Goal: Information Seeking & Learning: Learn about a topic

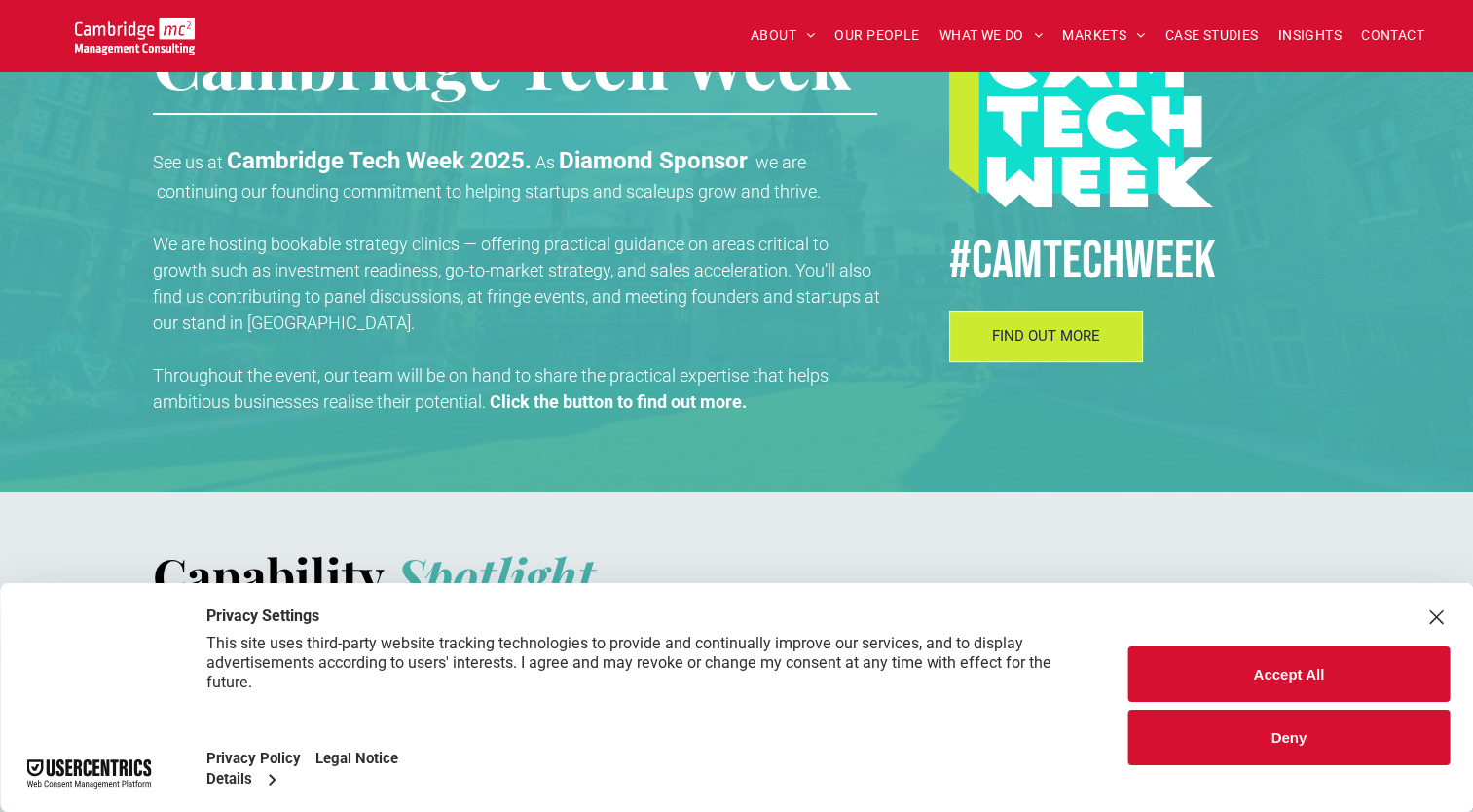
scroll to position [485, 0]
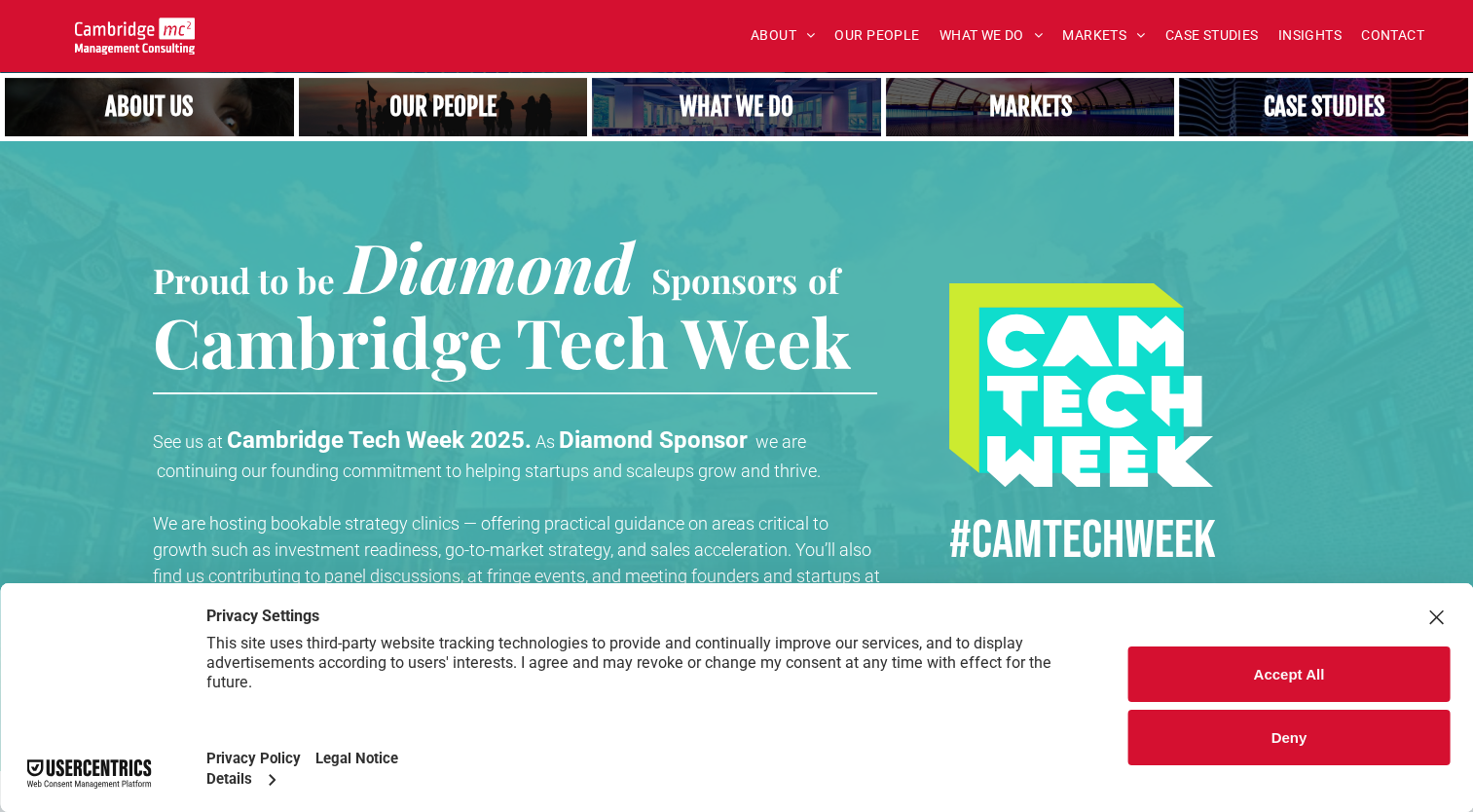
click at [679, 115] on link "A yoga teacher lifting his whole body off the ground in the peacock pose" at bounding box center [736, 107] width 306 height 62
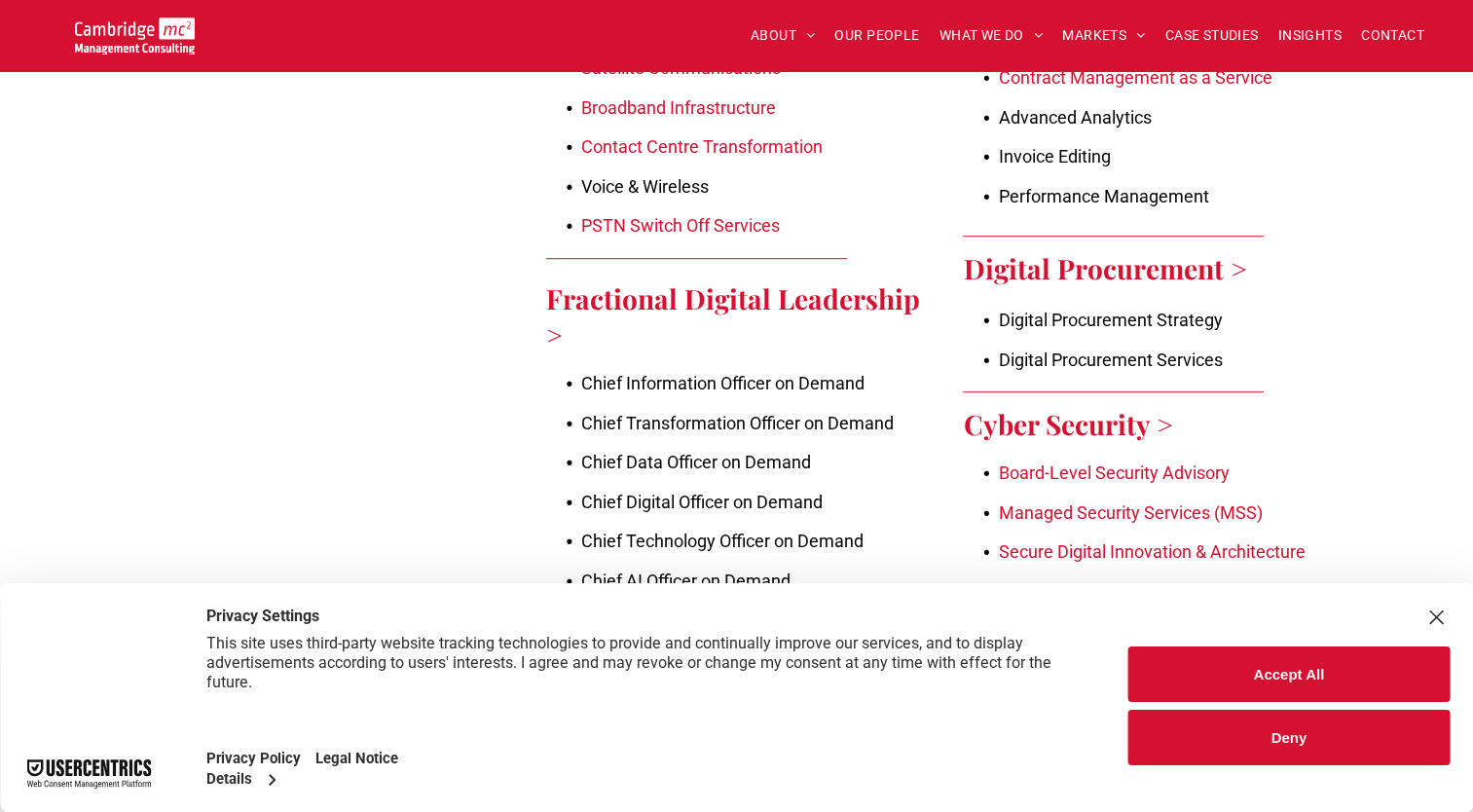
scroll to position [2423, 0]
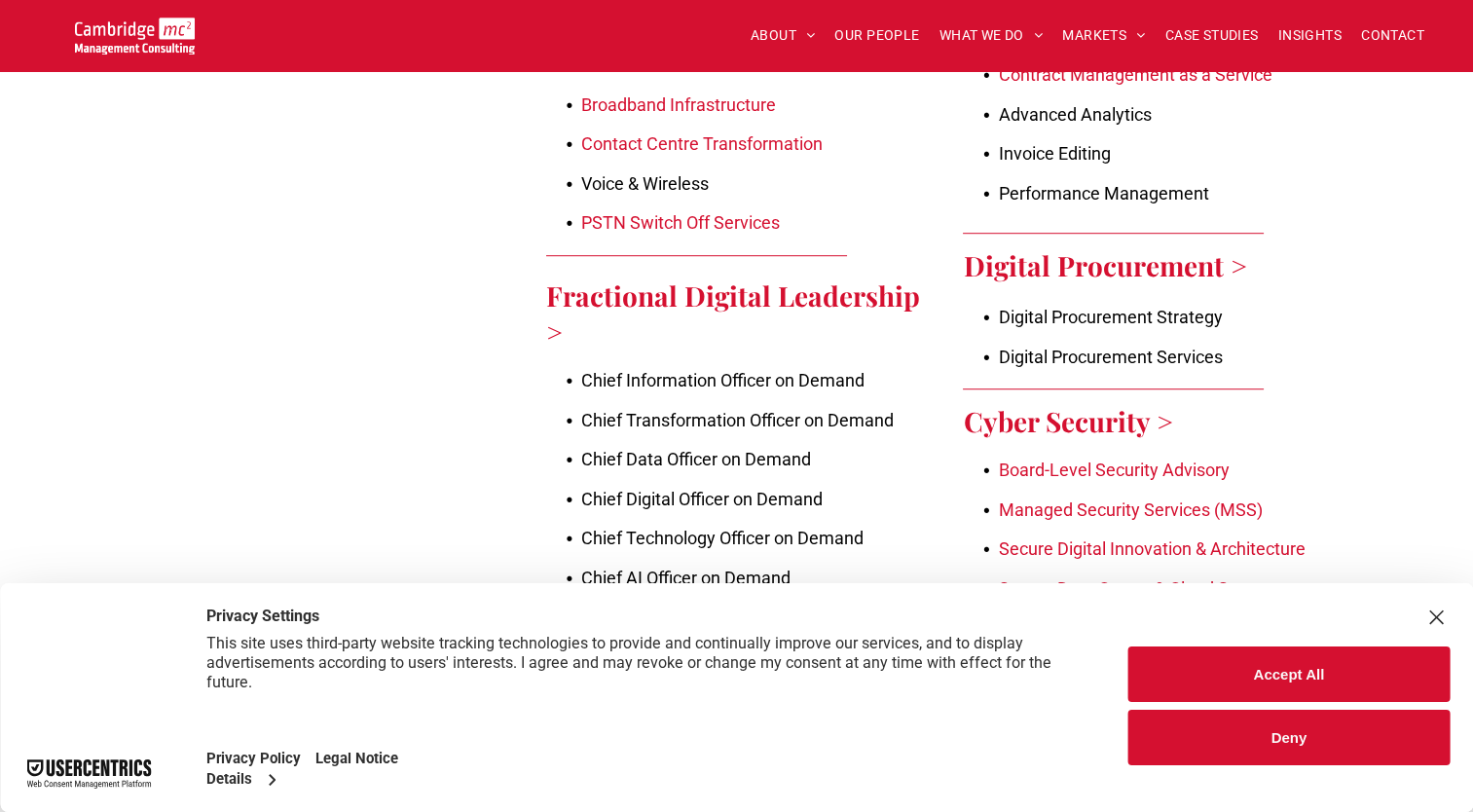
click at [1078, 248] on link "Digital Procurement >" at bounding box center [1104, 265] width 283 height 37
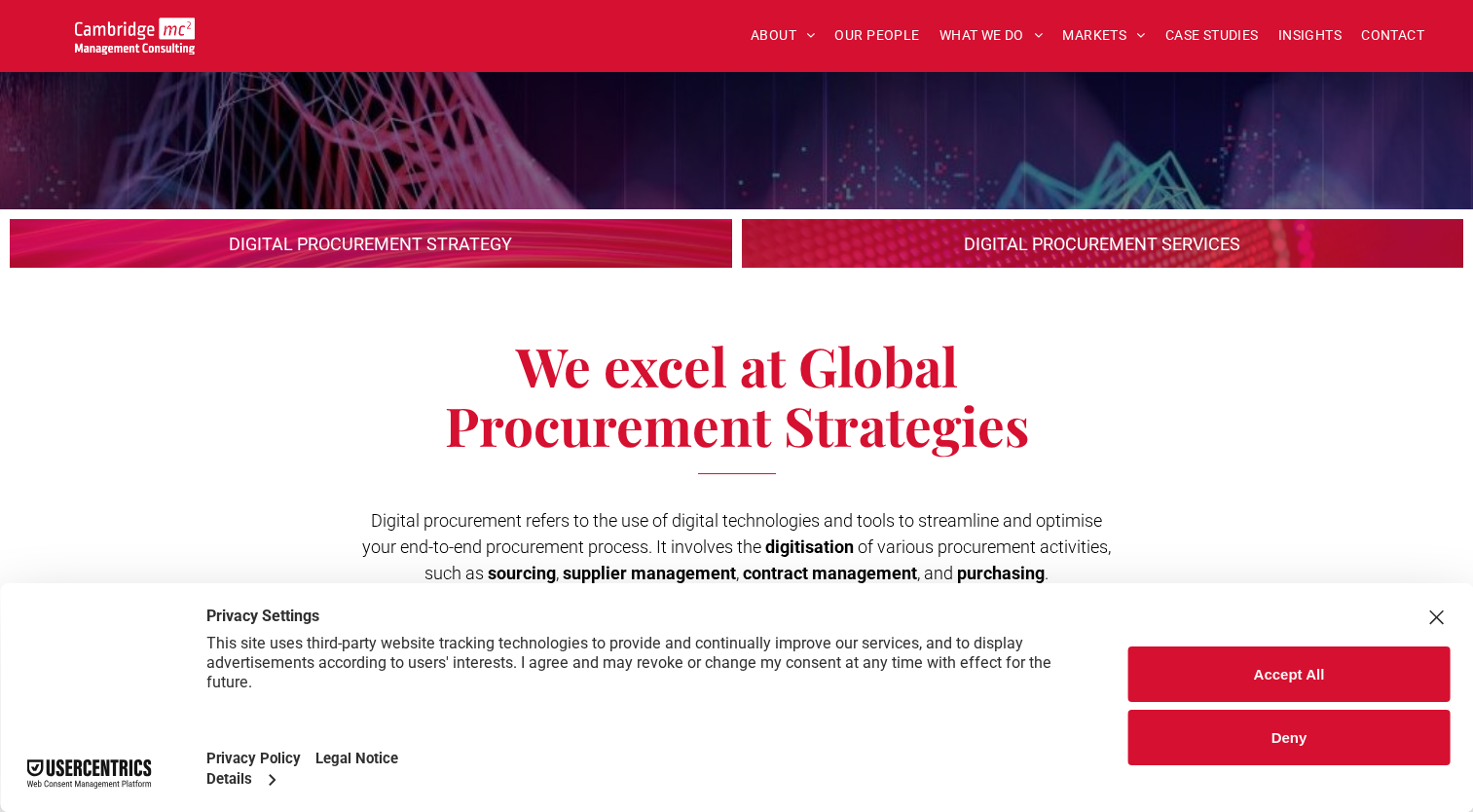
scroll to position [268, 0]
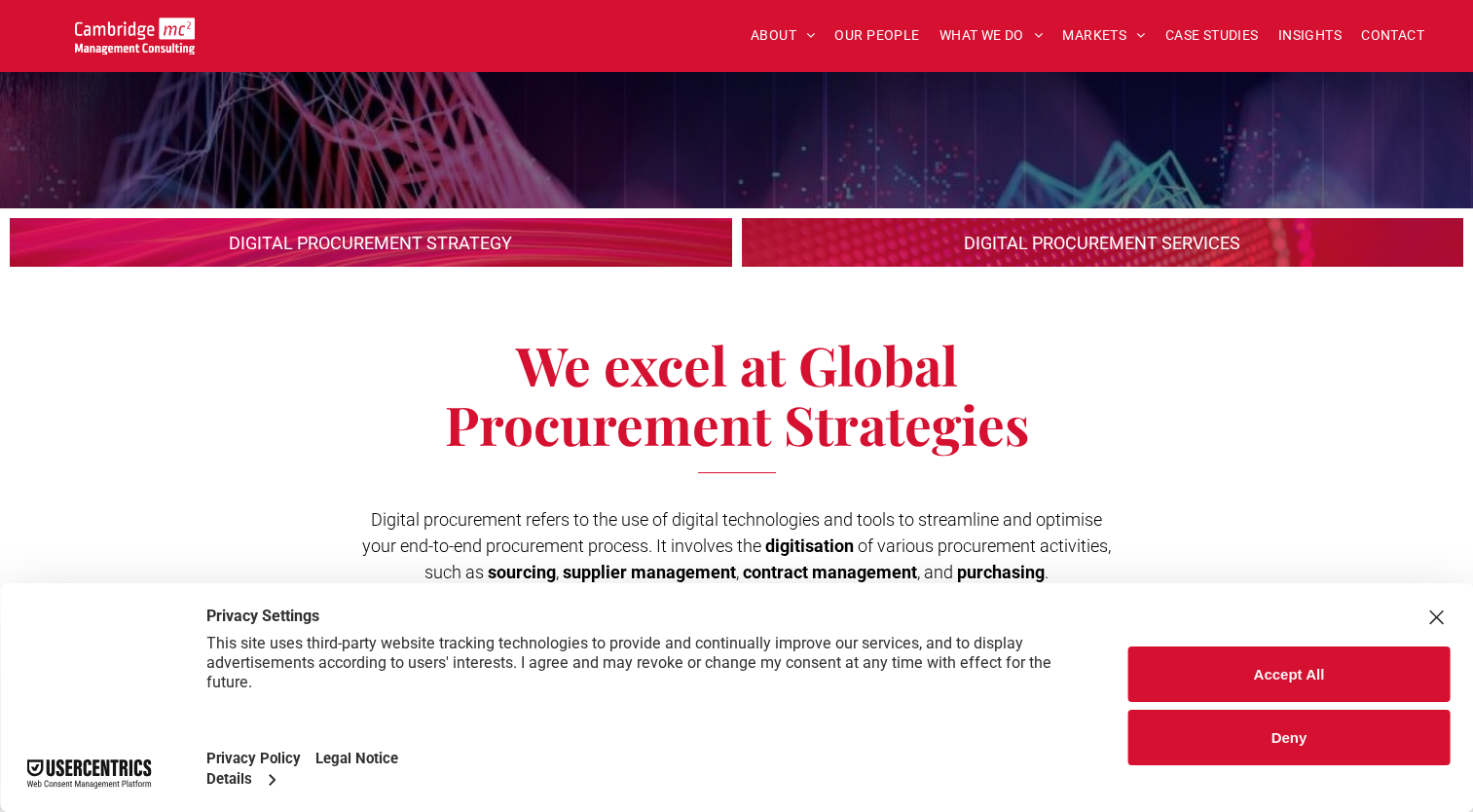
click at [1294, 684] on button "Accept All" at bounding box center [1289, 674] width 322 height 55
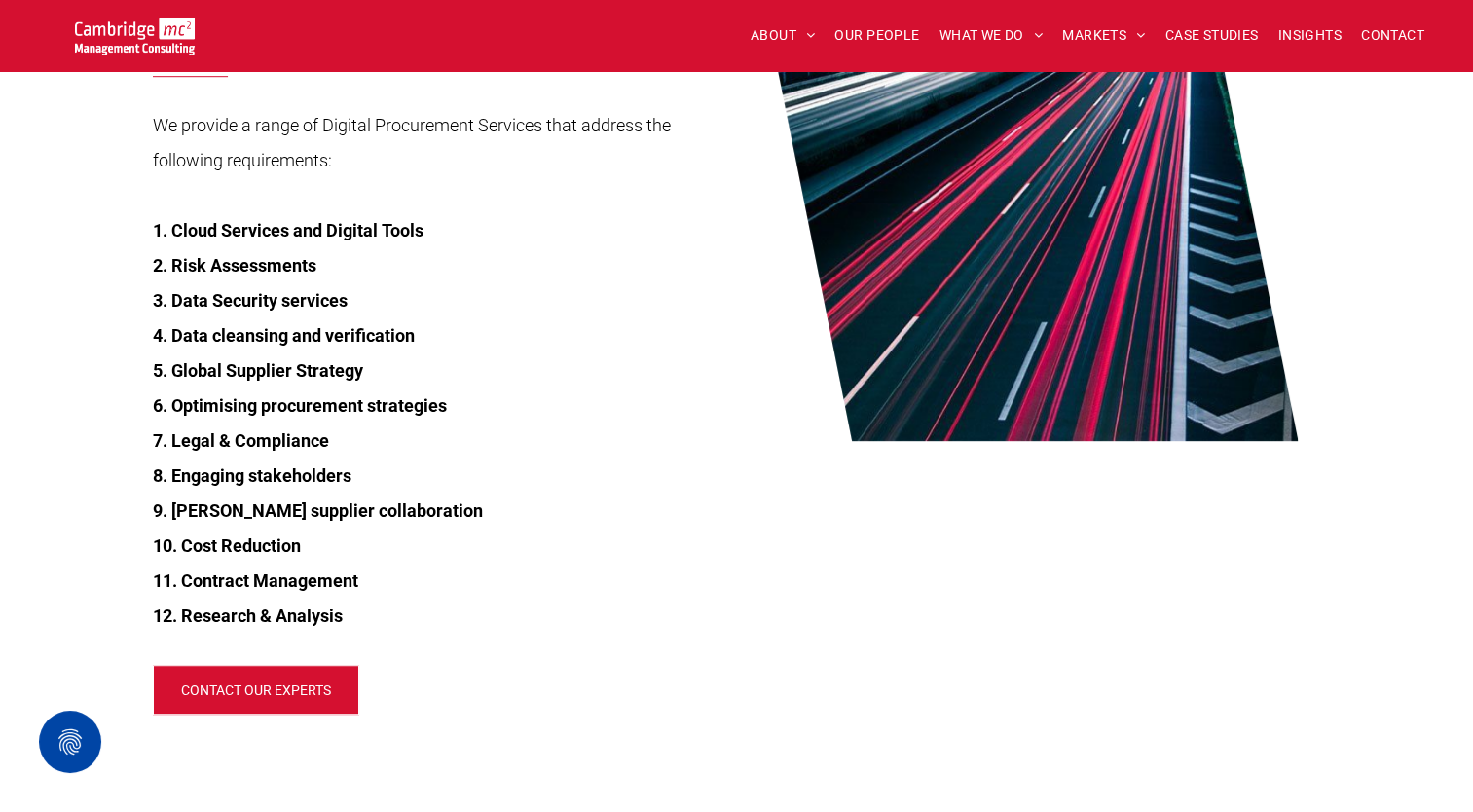
scroll to position [2279, 0]
